Goal: Navigation & Orientation: Find specific page/section

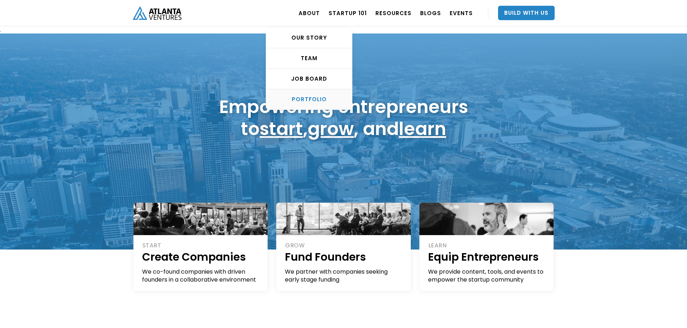
click at [321, 98] on div "PORTFOLIO" at bounding box center [309, 99] width 86 height 7
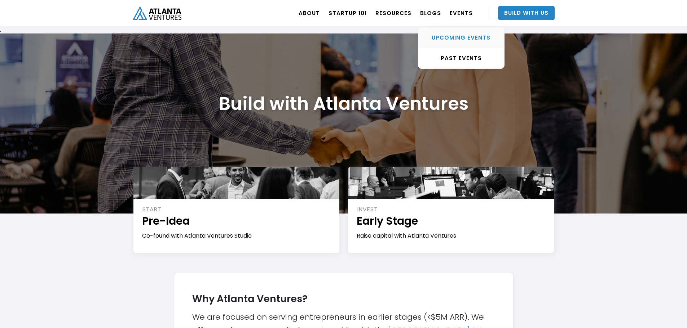
click at [461, 39] on div "UPCOMING EVENTS" at bounding box center [461, 37] width 86 height 7
